Goal: Information Seeking & Learning: Learn about a topic

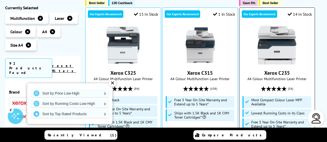
click at [266, 48] on img at bounding box center [276, 45] width 39 height 39
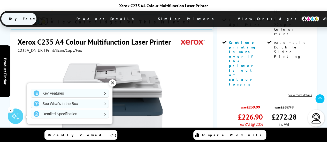
scroll to position [181, 0]
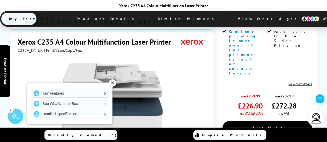
click at [114, 84] on div "✕" at bounding box center [112, 83] width 7 height 7
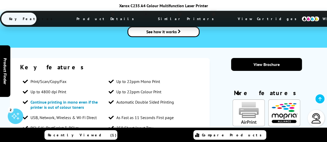
scroll to position [878, 0]
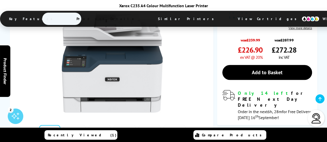
scroll to position [256, 0]
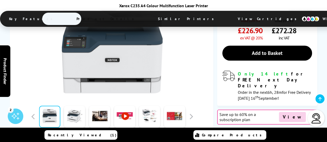
drag, startPoint x: 286, startPoint y: 80, endPoint x: 276, endPoint y: 74, distance: 11.7
drag, startPoint x: 243, startPoint y: 79, endPoint x: 233, endPoint y: 74, distance: 10.6
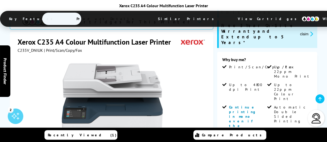
scroll to position [101, 0]
